Goal: Task Accomplishment & Management: Use online tool/utility

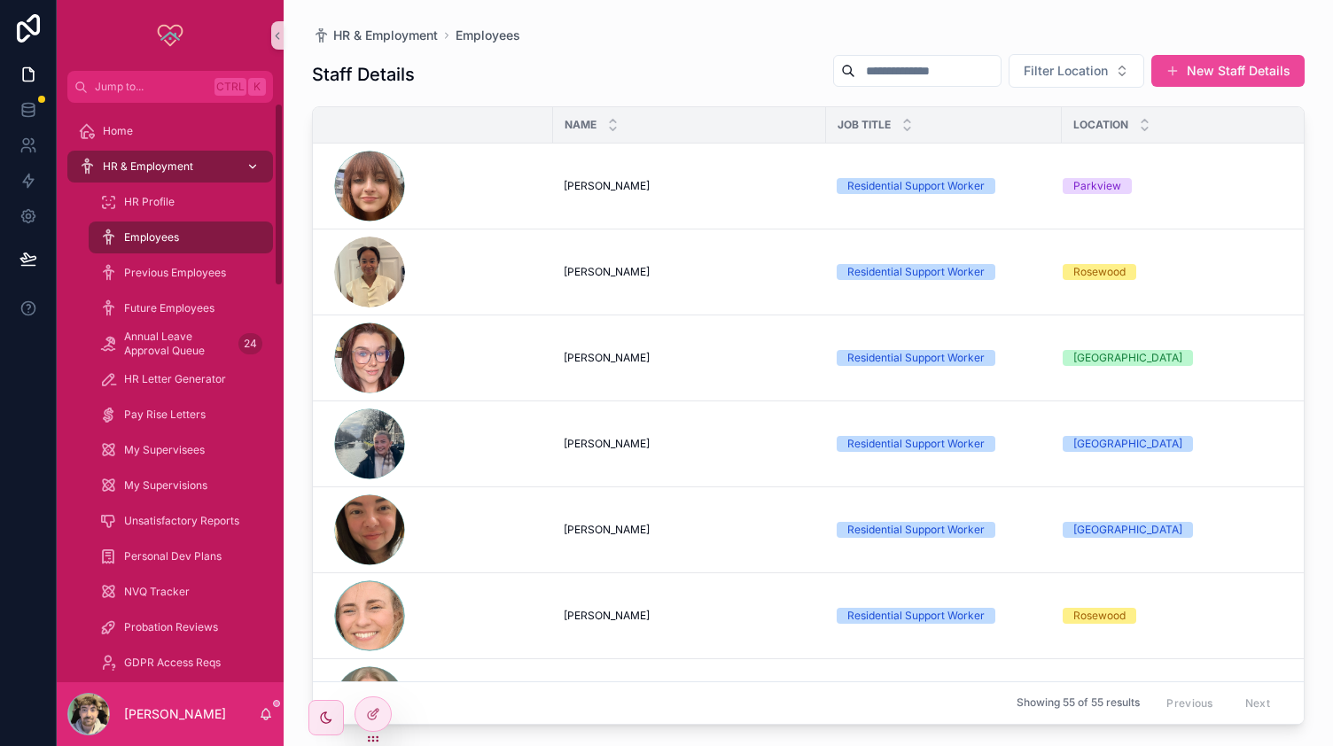
click at [154, 168] on span "HR & Employment" at bounding box center [148, 167] width 90 height 14
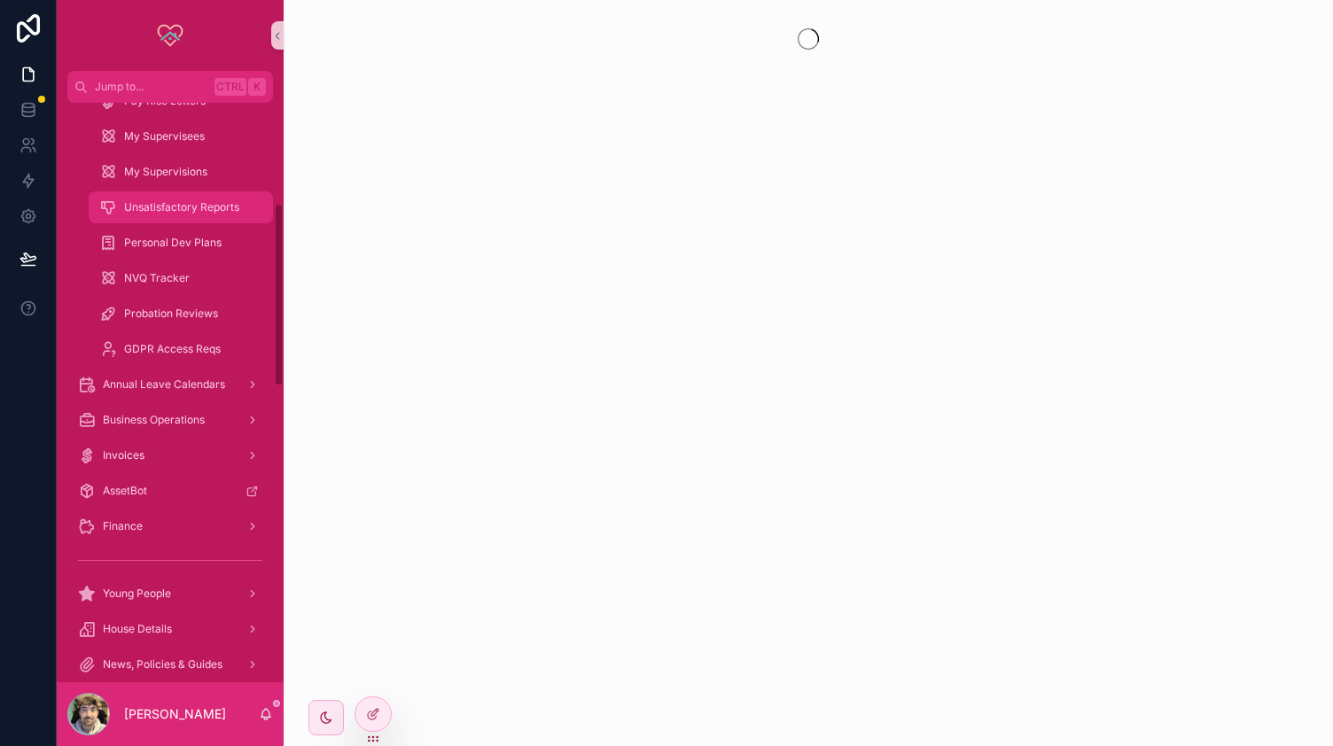
scroll to position [317, 0]
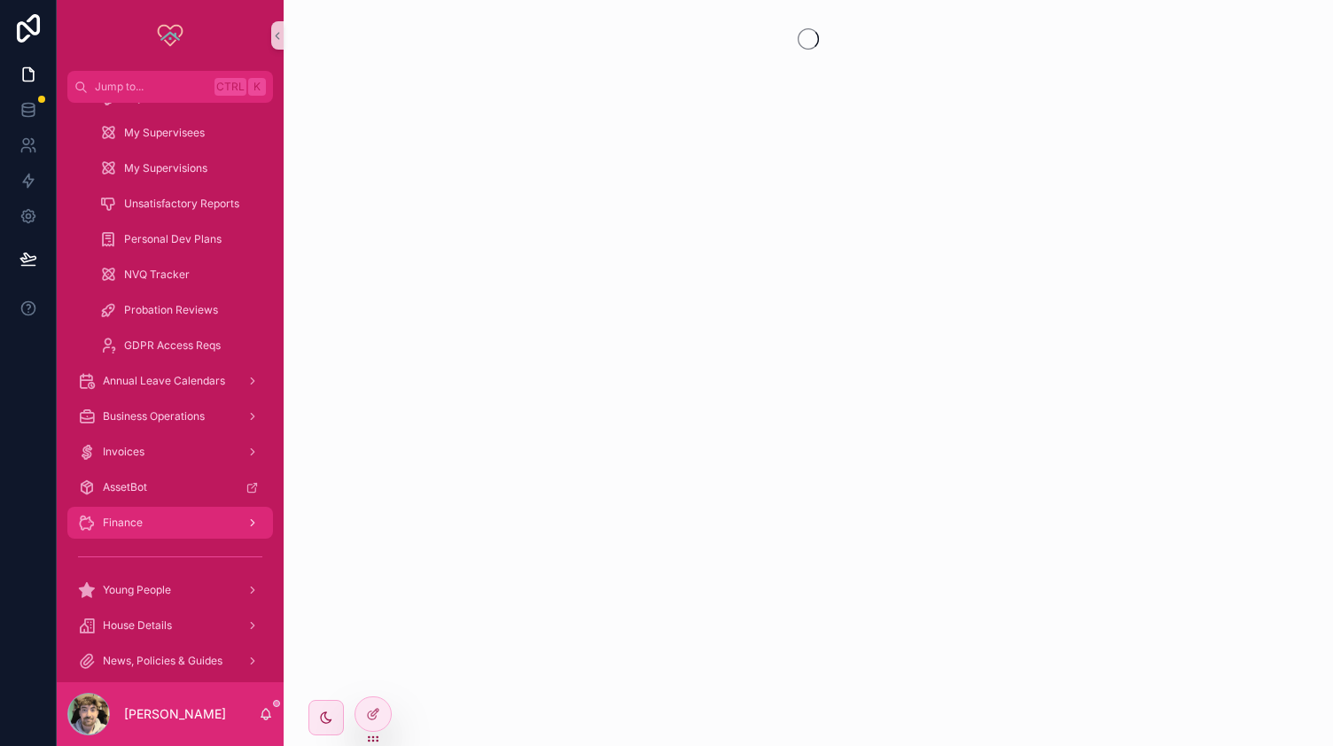
click at [152, 520] on div "Finance" at bounding box center [170, 523] width 184 height 28
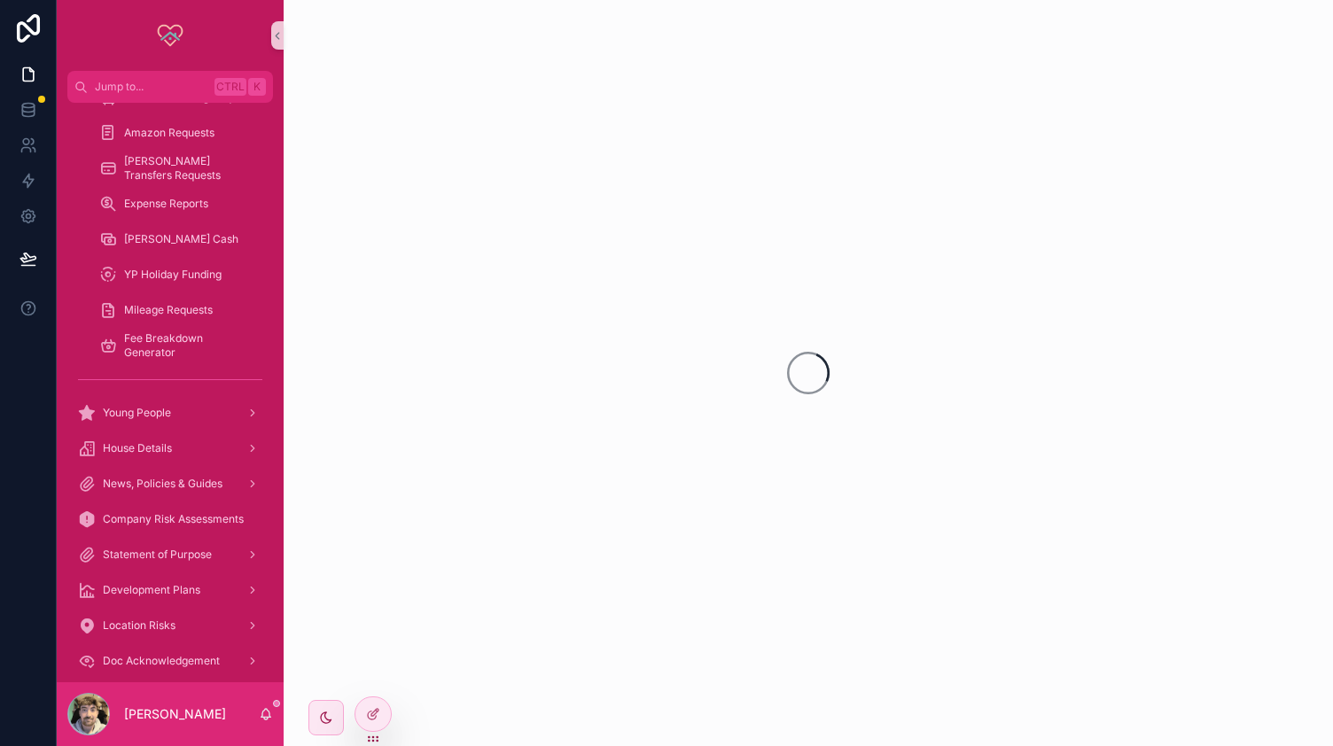
scroll to position [215, 0]
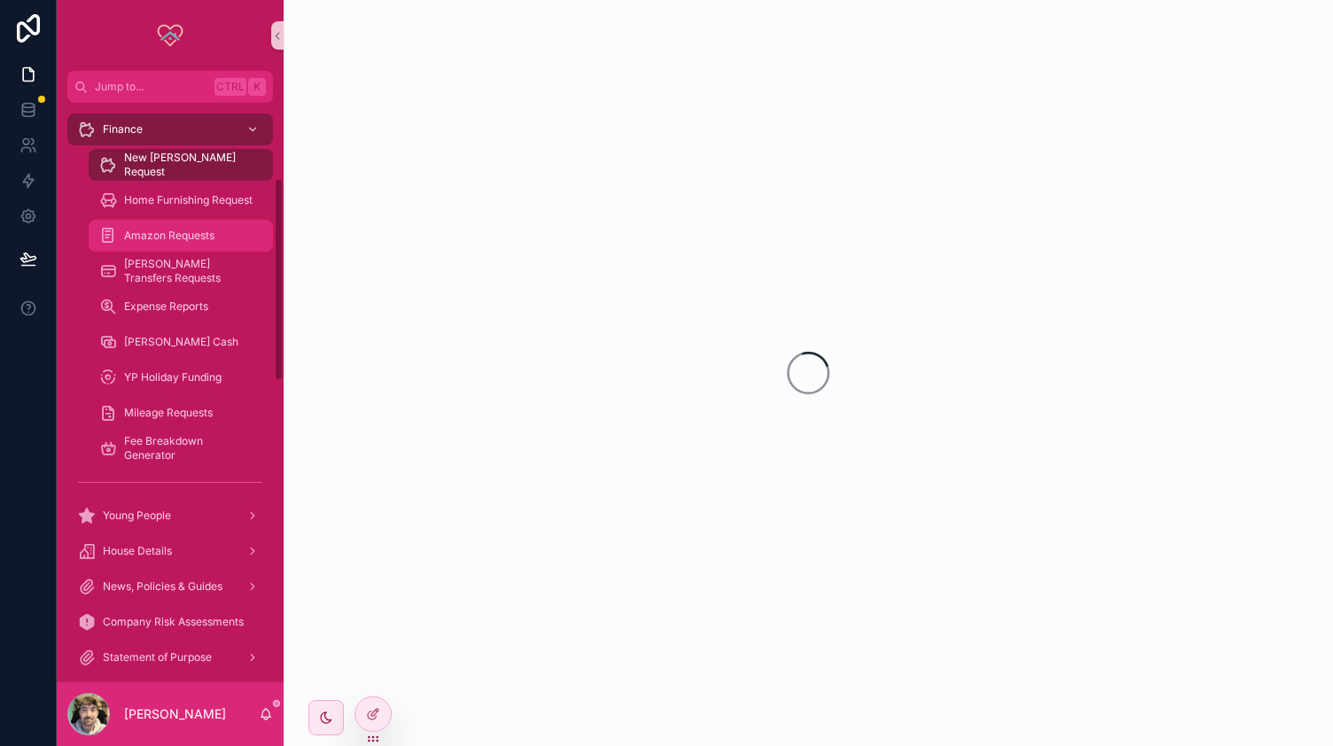
click at [160, 231] on span "Amazon Requests" at bounding box center [169, 236] width 90 height 14
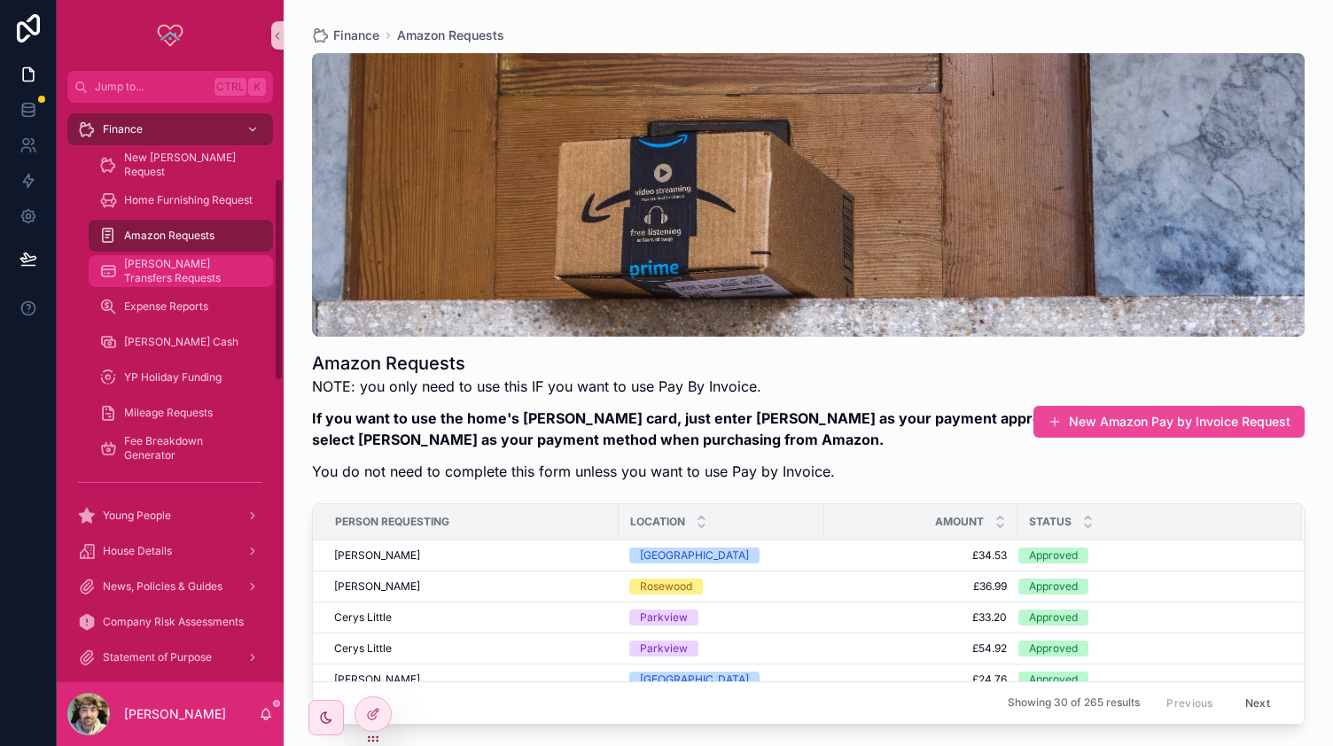
click at [200, 270] on span "[PERSON_NAME] Transfers Requests" at bounding box center [189, 271] width 131 height 28
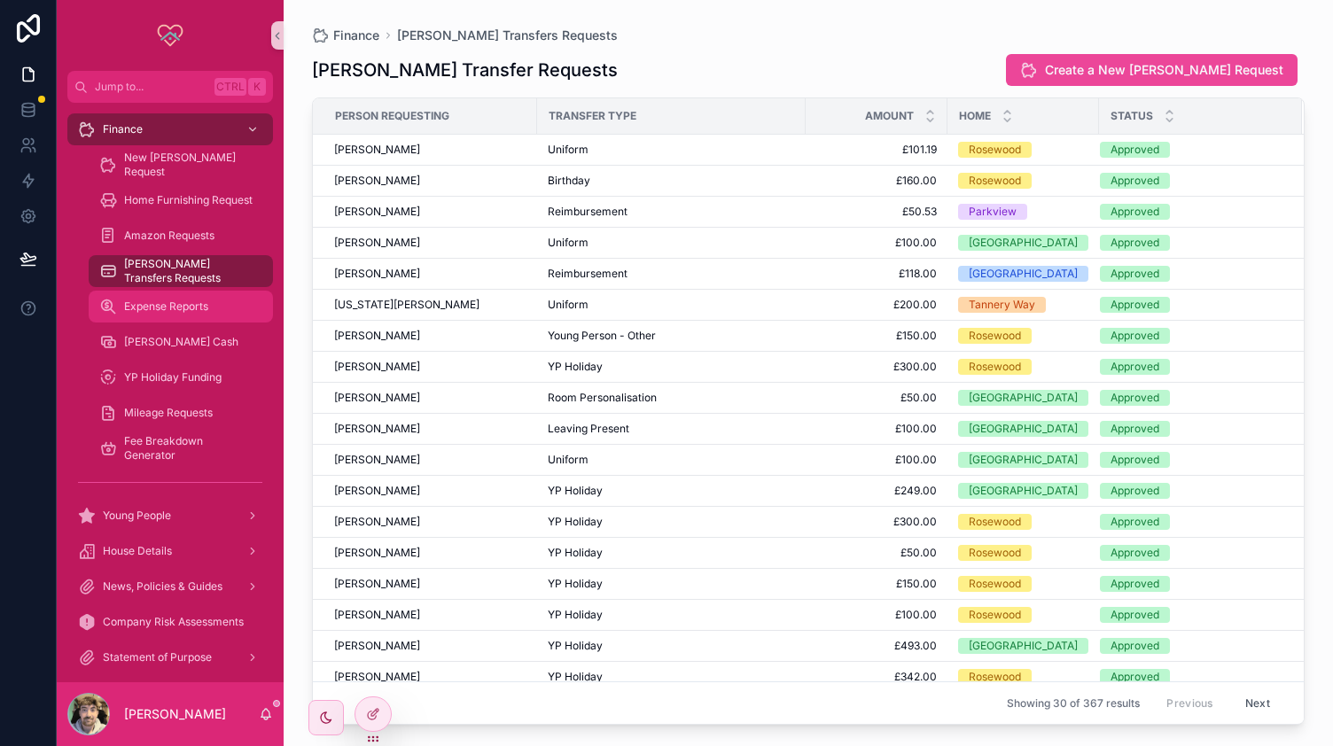
click at [187, 304] on span "Expense Reports" at bounding box center [166, 307] width 84 height 14
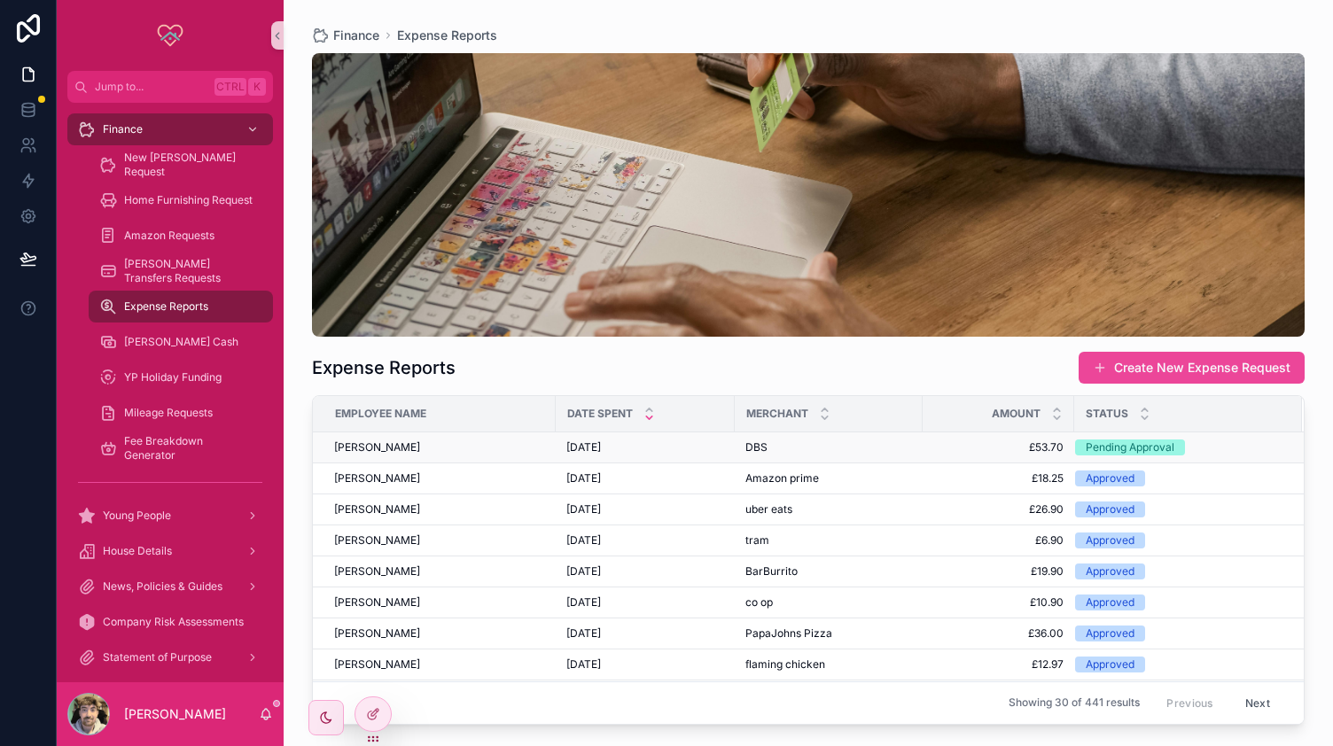
click at [516, 444] on div "[PERSON_NAME]" at bounding box center [439, 448] width 211 height 14
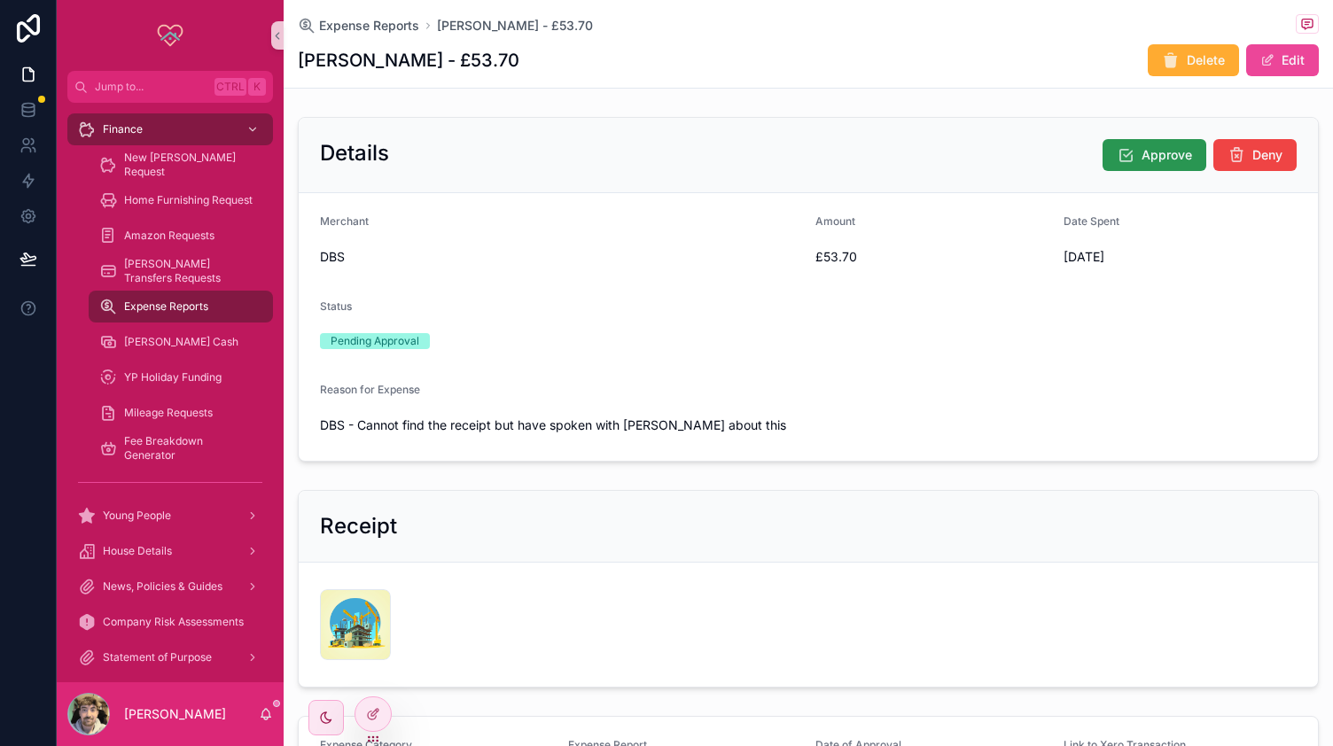
click at [1142, 152] on span "Approve" at bounding box center [1167, 155] width 51 height 18
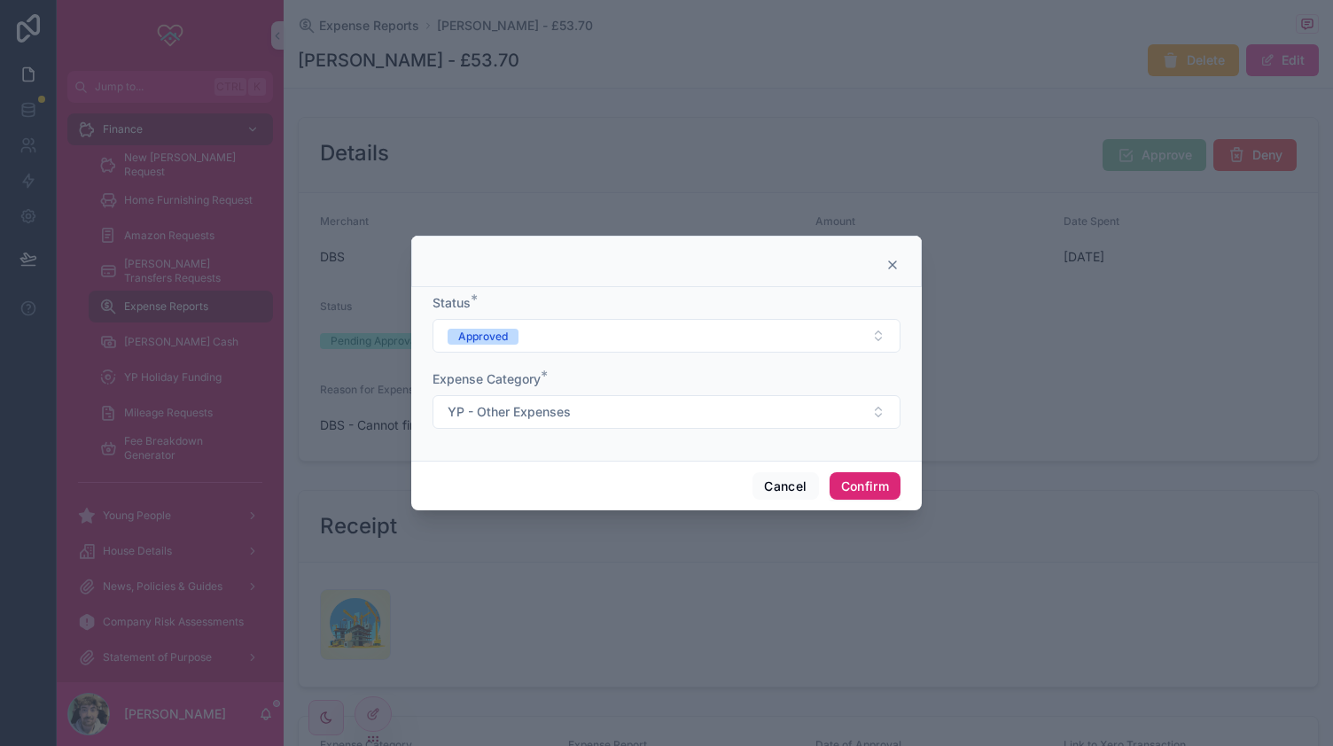
click at [879, 477] on button "Confirm" at bounding box center [865, 486] width 71 height 28
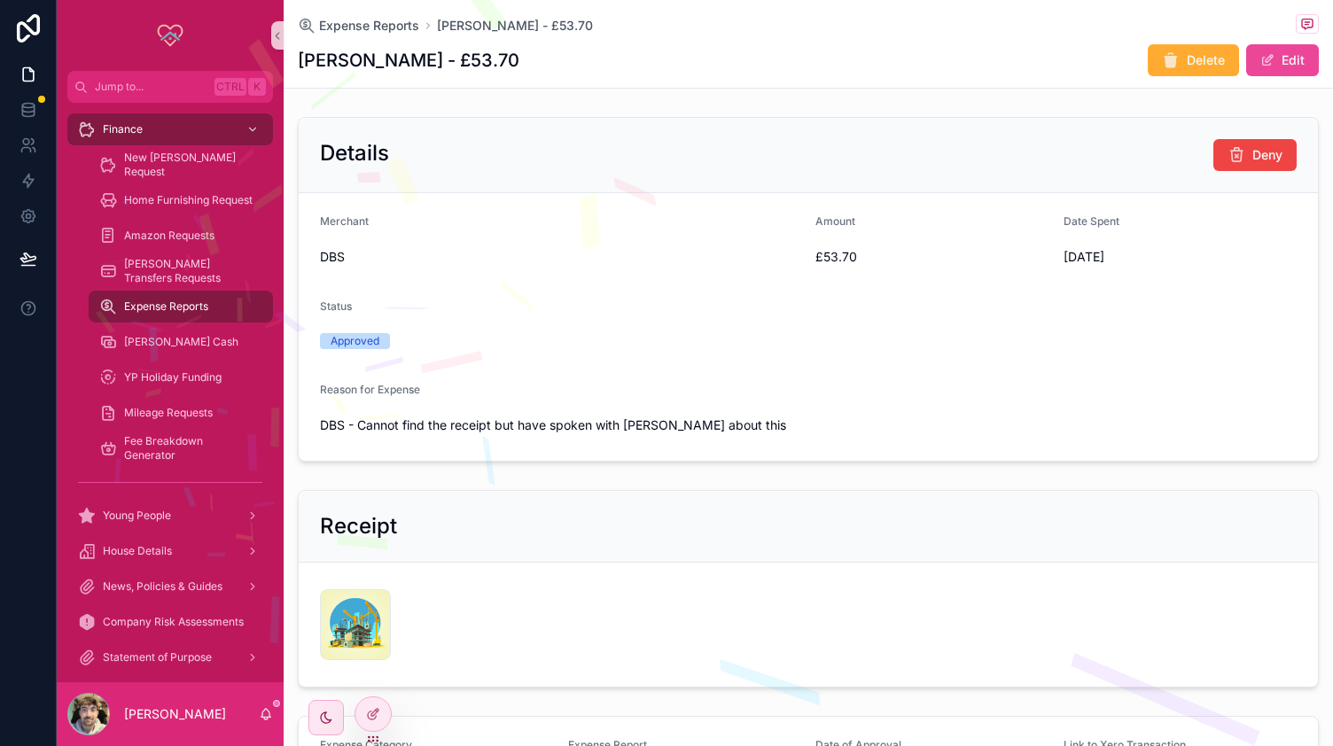
click at [180, 307] on span "Expense Reports" at bounding box center [166, 307] width 84 height 14
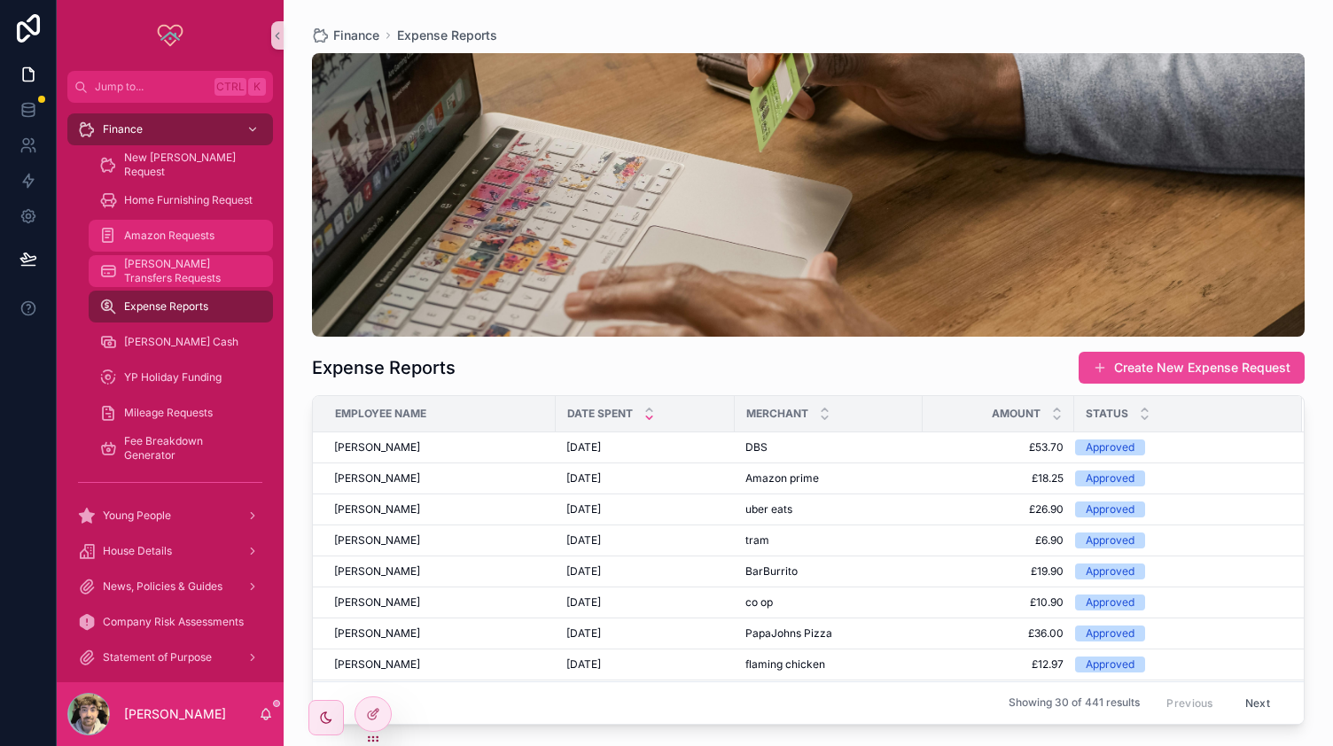
click at [165, 273] on span "[PERSON_NAME] Transfers Requests" at bounding box center [189, 271] width 131 height 28
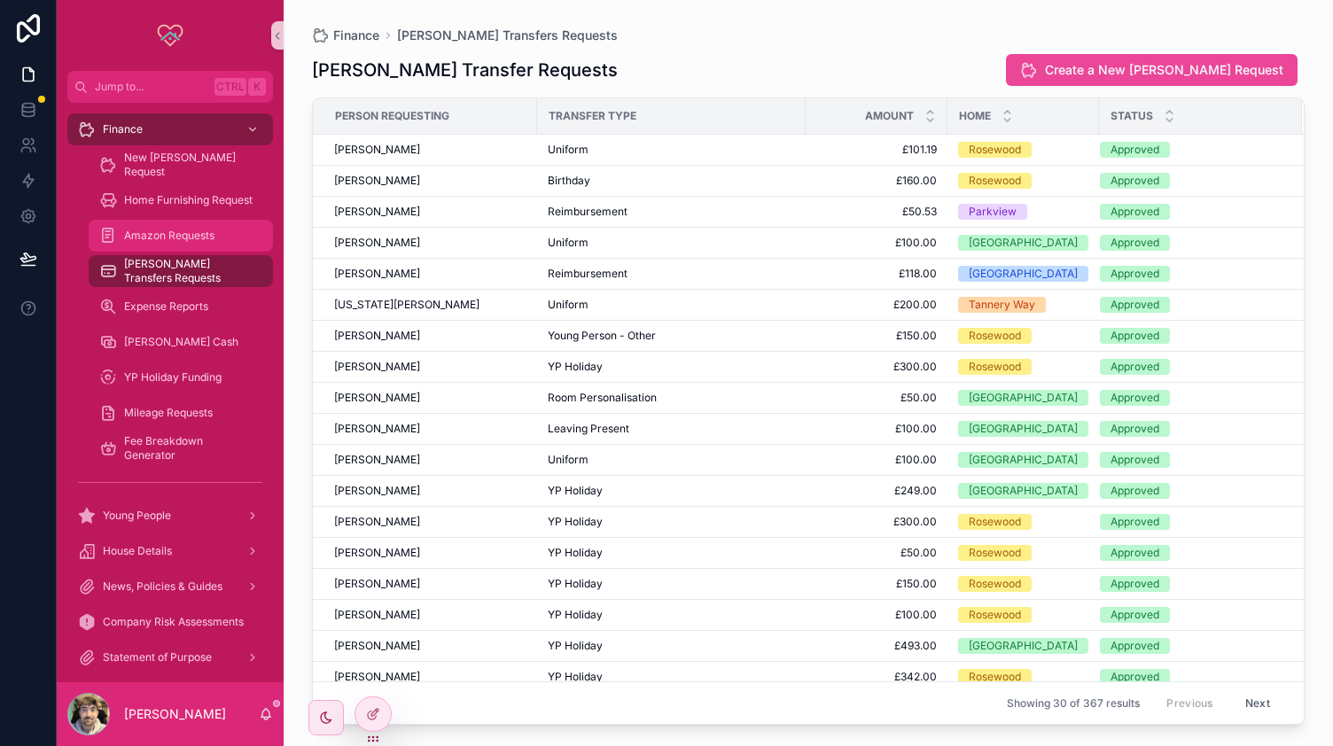
click at [152, 238] on span "Amazon Requests" at bounding box center [169, 236] width 90 height 14
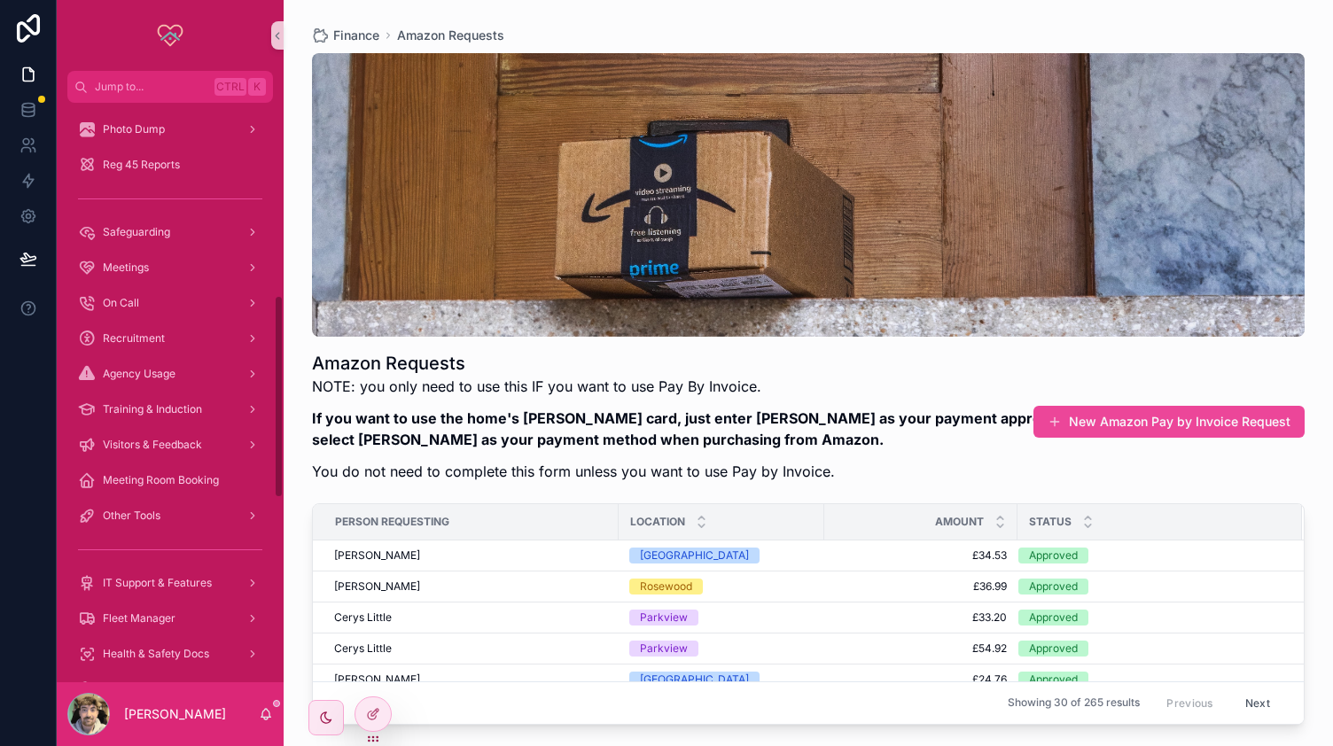
scroll to position [1073, 0]
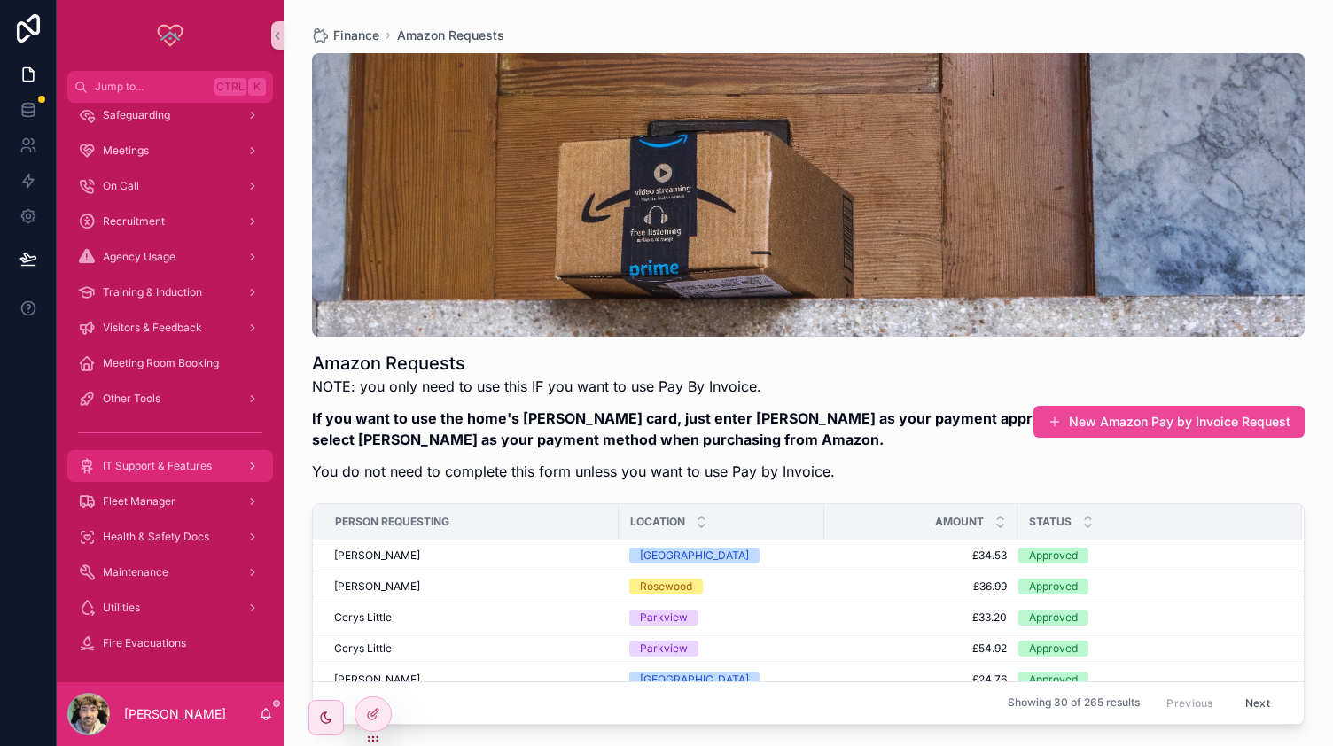
click at [154, 472] on span "IT Support & Features" at bounding box center [157, 466] width 109 height 14
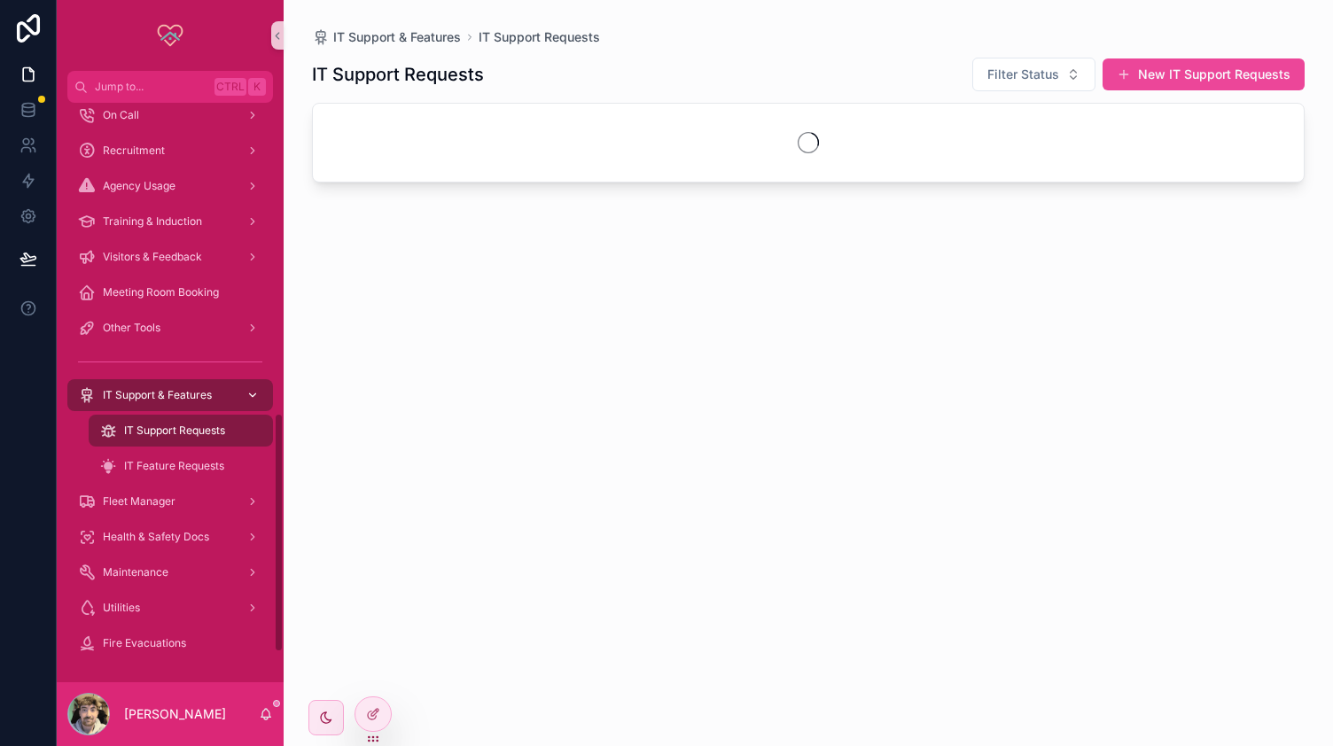
scroll to position [753, 0]
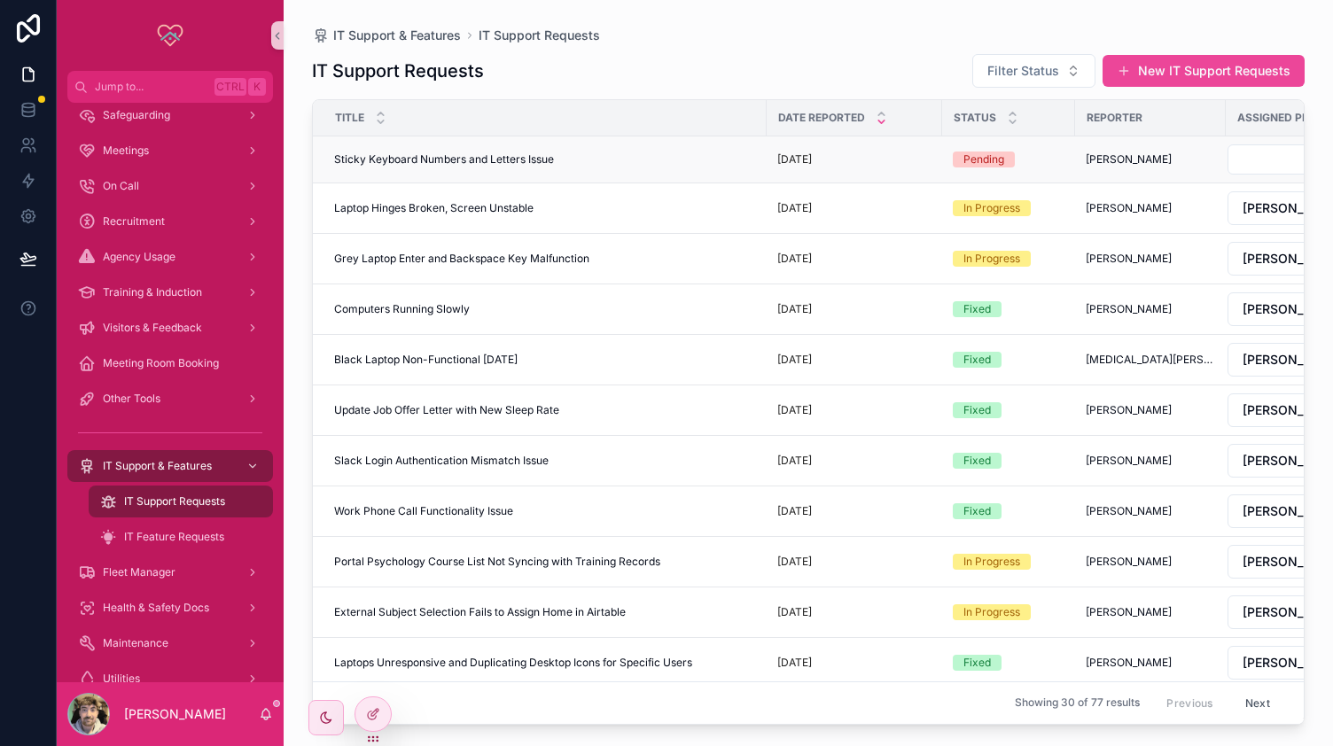
click at [613, 154] on div "Sticky Keyboard Numbers and Letters Issue Sticky Keyboard Numbers and Letters I…" at bounding box center [545, 159] width 422 height 14
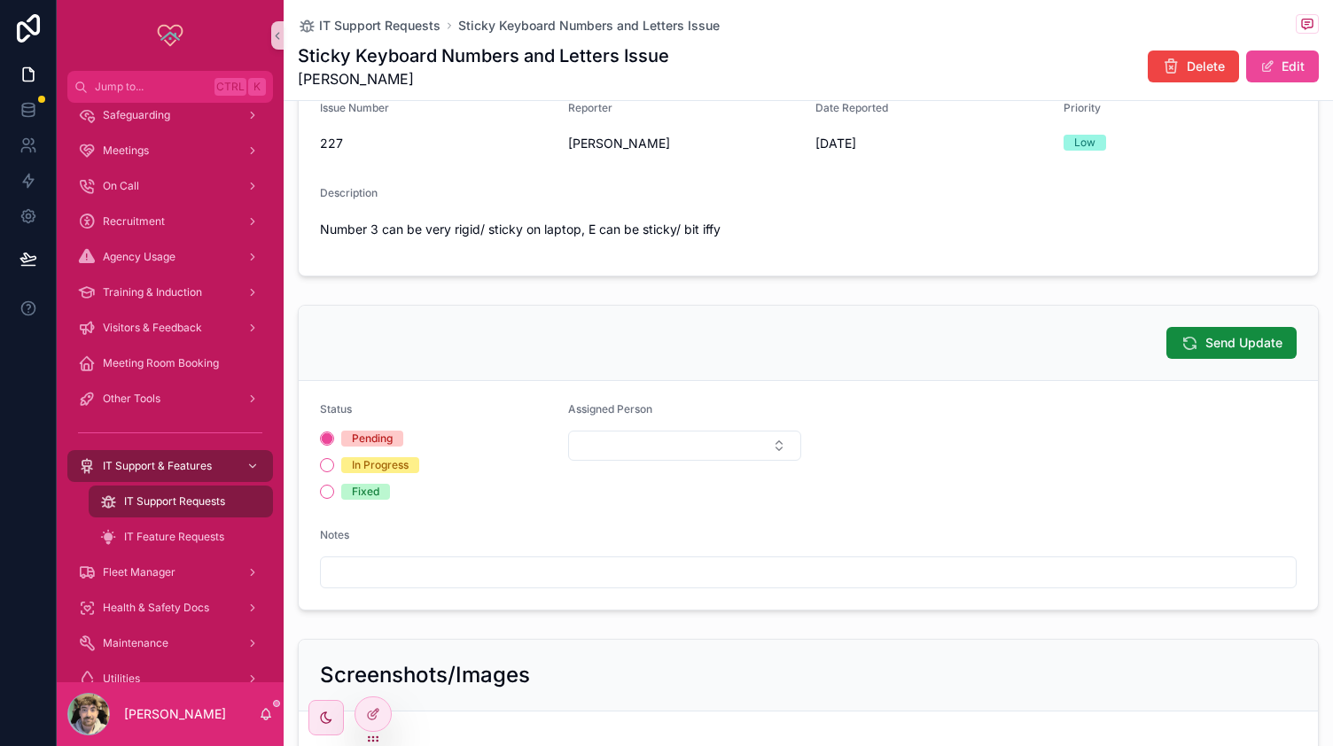
scroll to position [211, 0]
click at [320, 460] on button "In Progress" at bounding box center [327, 464] width 14 height 14
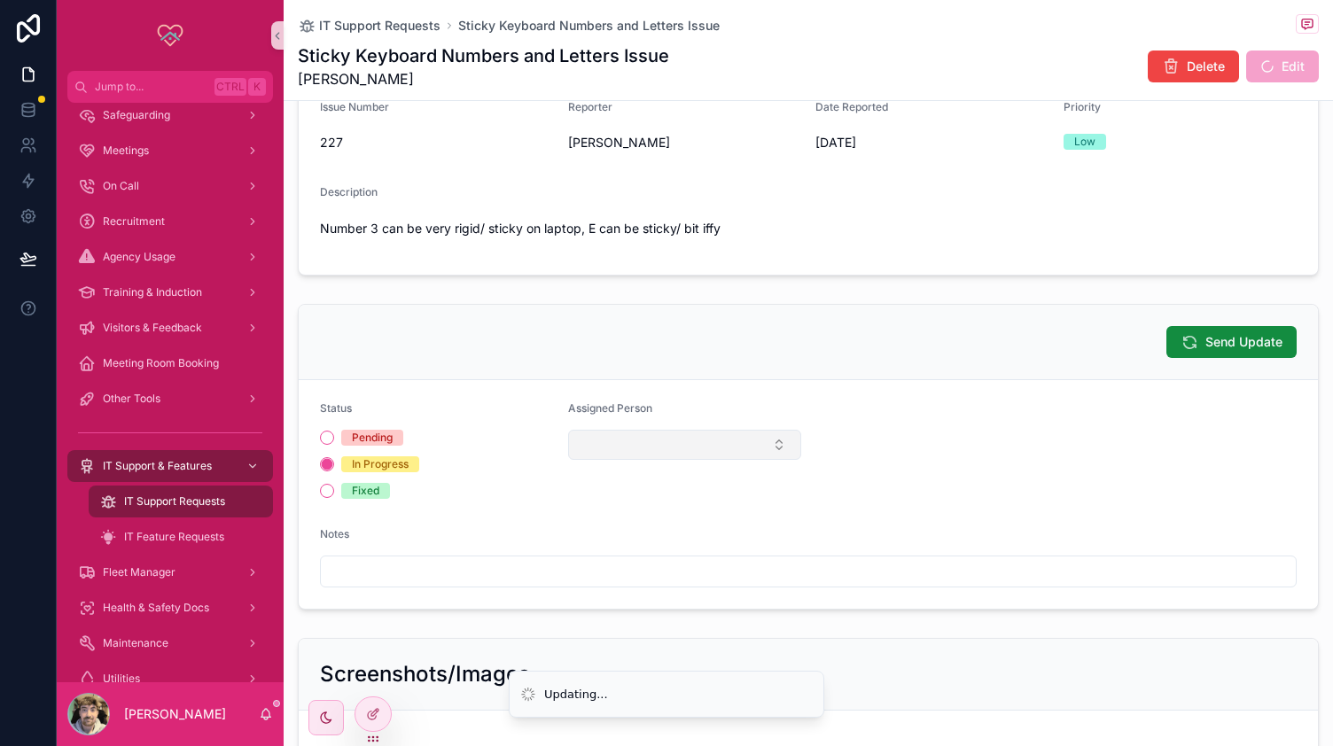
click at [631, 435] on button "Select Button" at bounding box center [685, 445] width 234 height 30
type input "***"
click at [687, 511] on div "[PERSON_NAME]" at bounding box center [678, 513] width 223 height 28
click at [804, 343] on div "Send Update" at bounding box center [808, 342] width 977 height 32
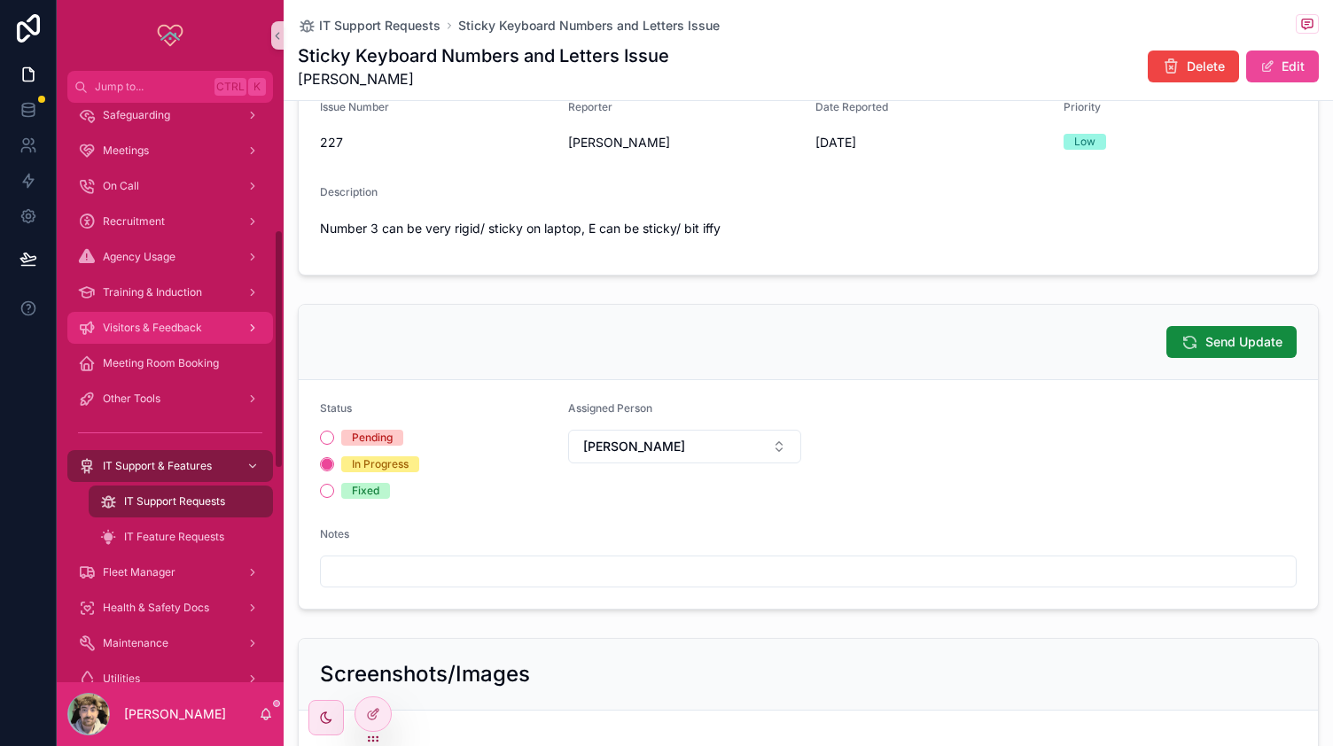
scroll to position [0, 0]
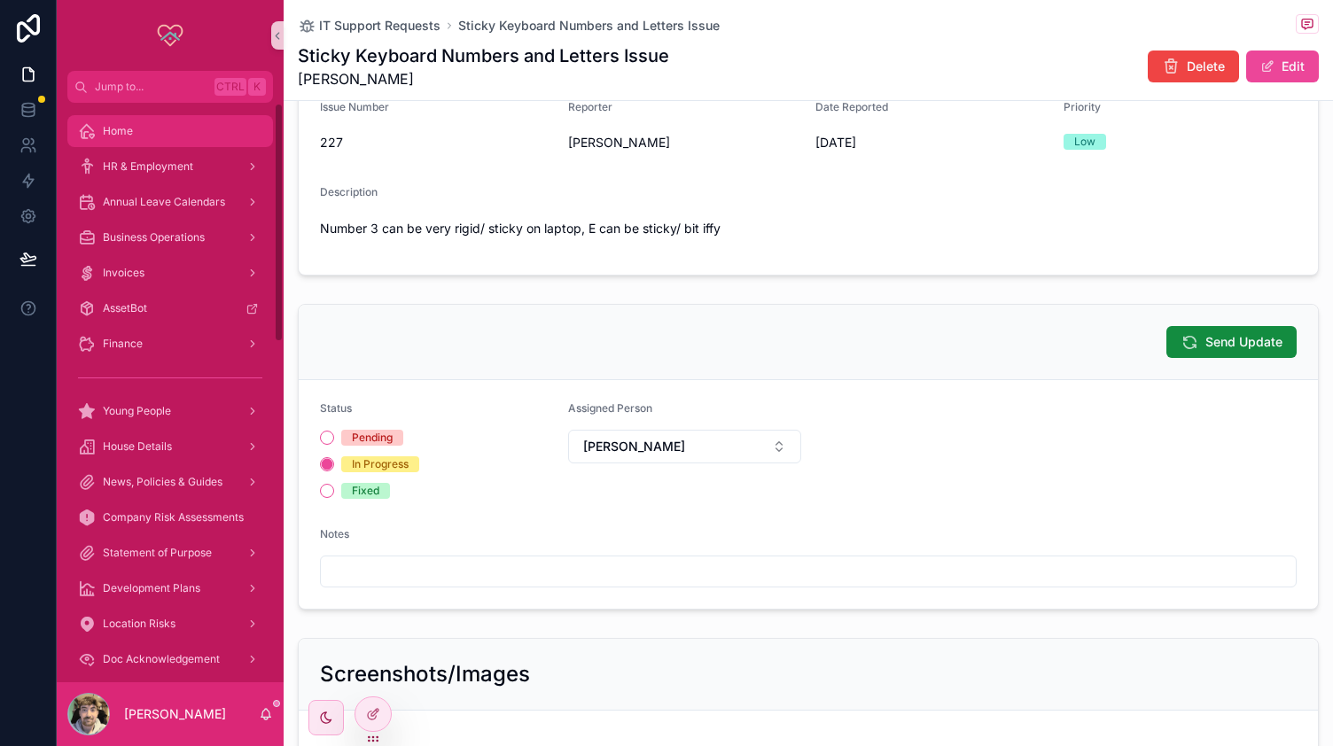
click at [156, 136] on div "Home" at bounding box center [170, 131] width 184 height 28
